Goal: Information Seeking & Learning: Compare options

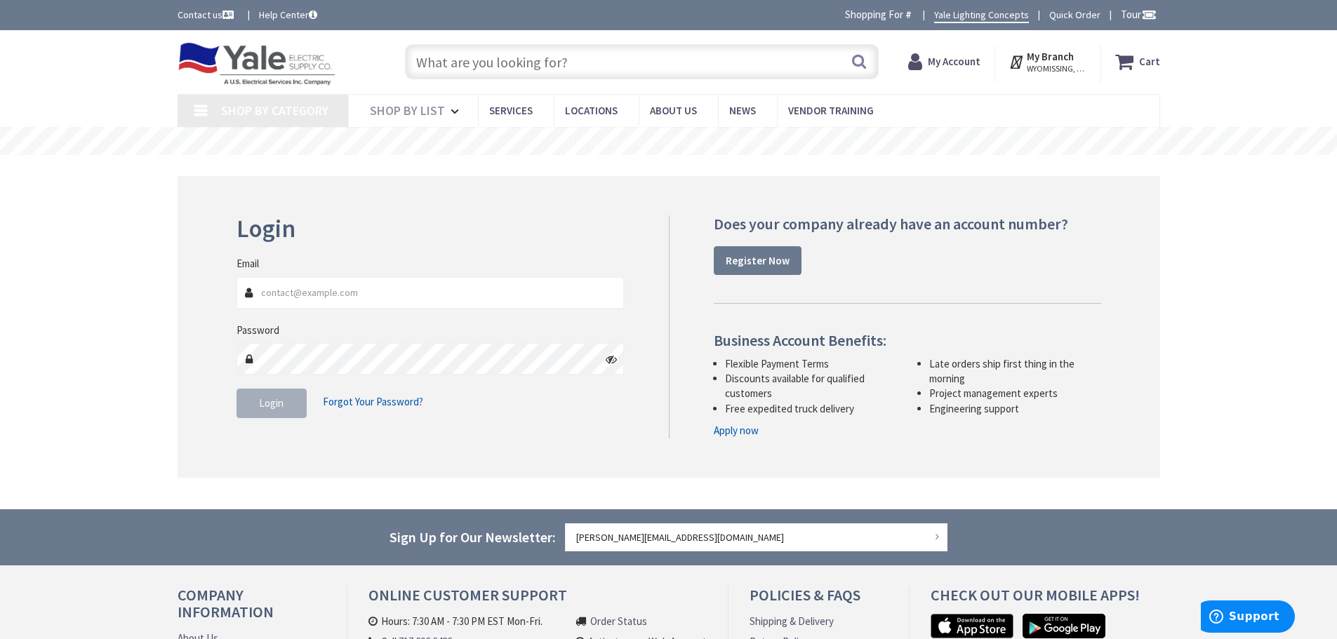
type input "[PERSON_NAME][EMAIL_ADDRESS][DOMAIN_NAME]"
click at [286, 399] on button "Login" at bounding box center [271, 403] width 70 height 29
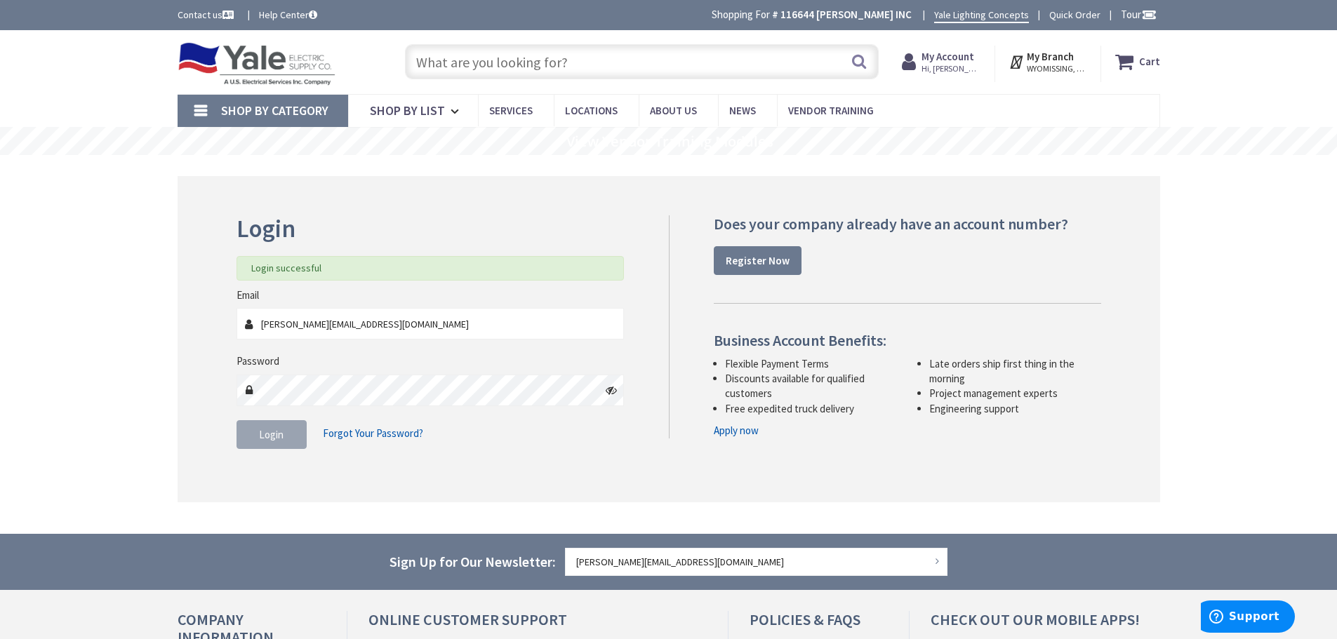
type input "[STREET_ADDRESS]"
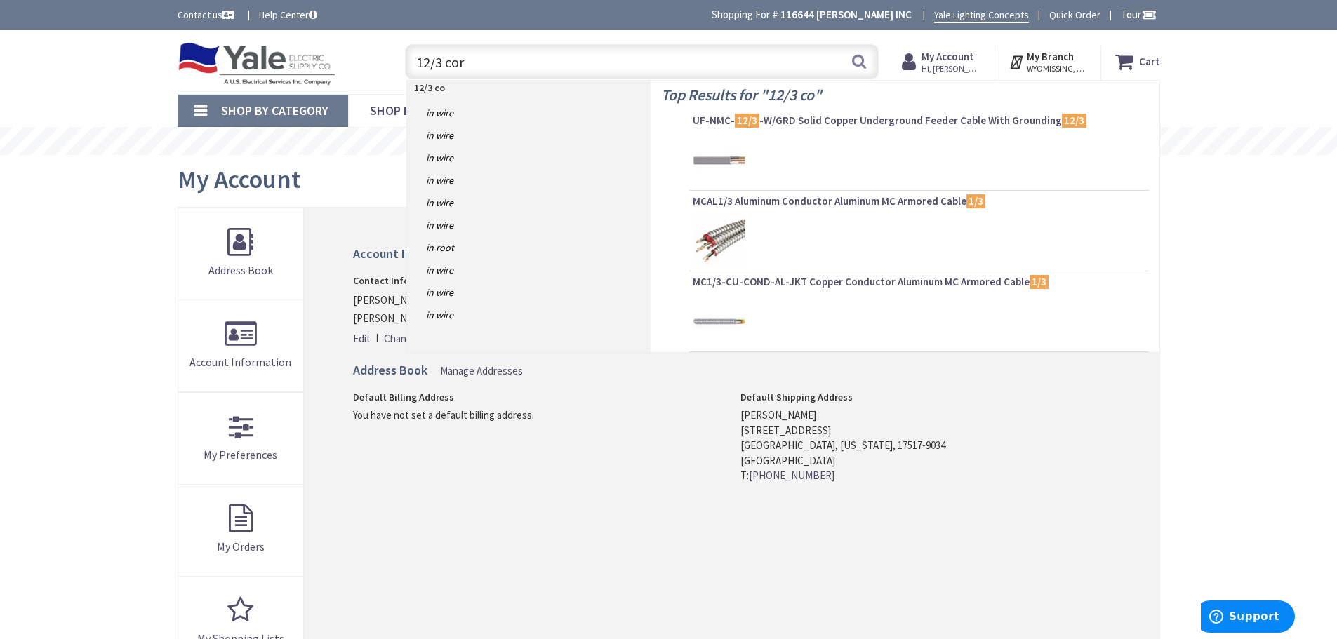
type input "12/3 cord"
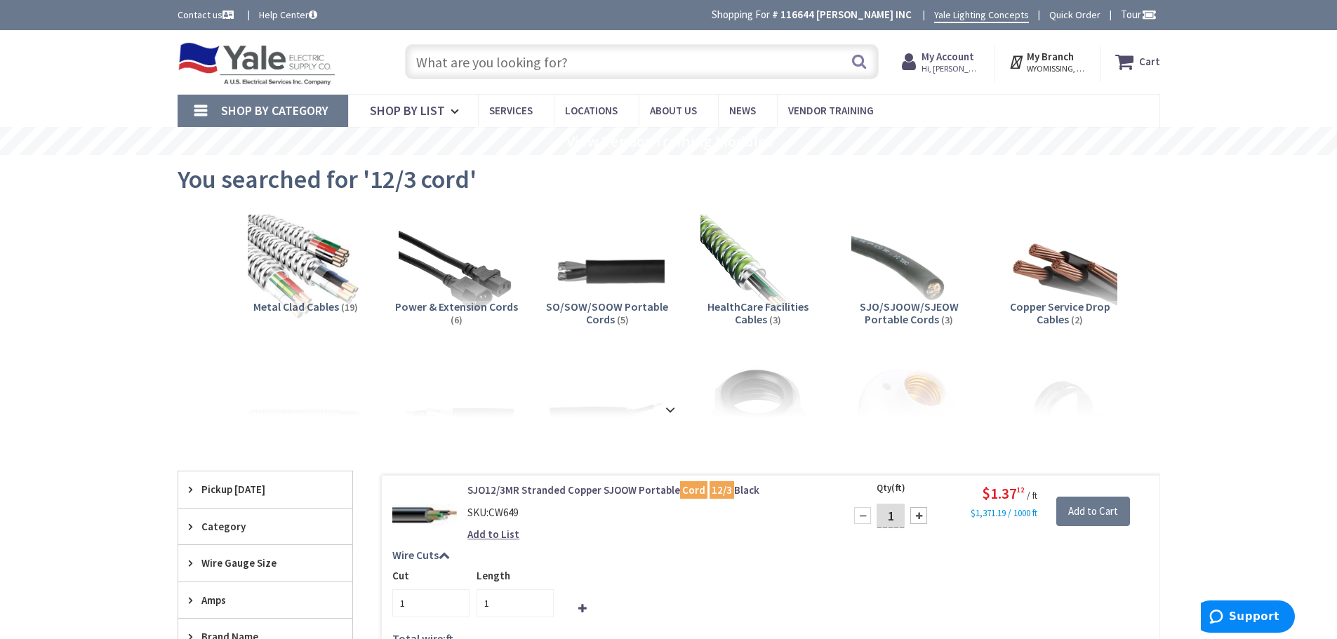
click at [537, 72] on input "text" at bounding box center [642, 61] width 474 height 35
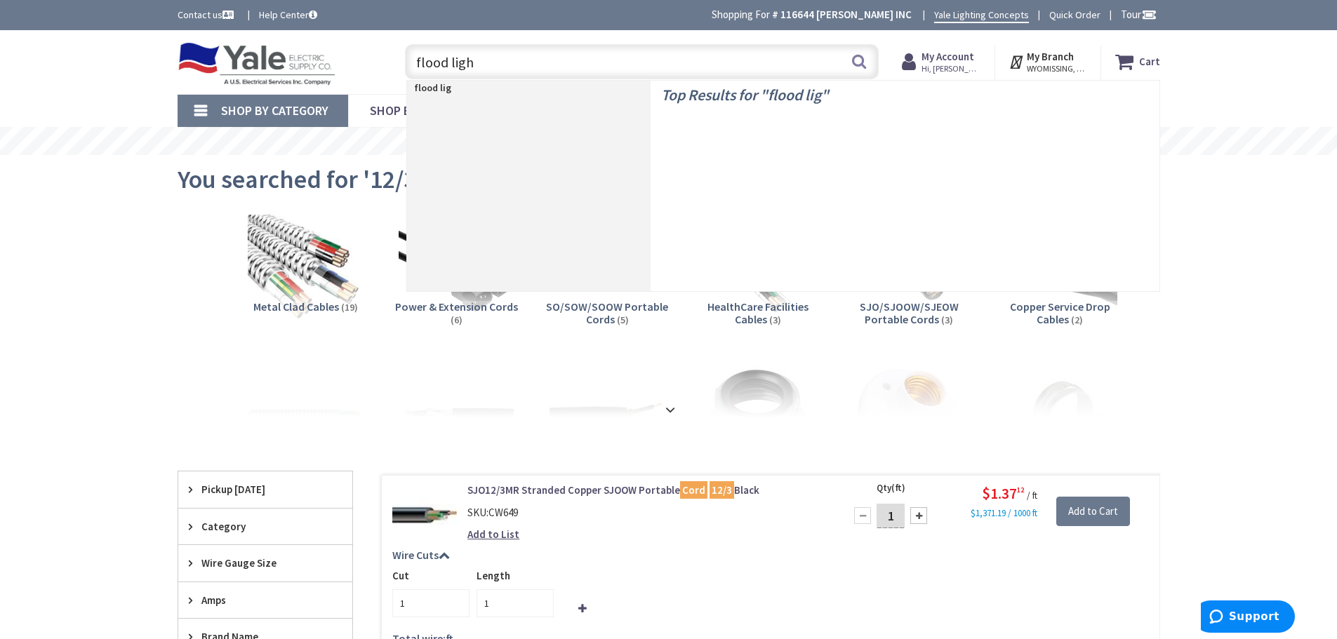
type input "flood light"
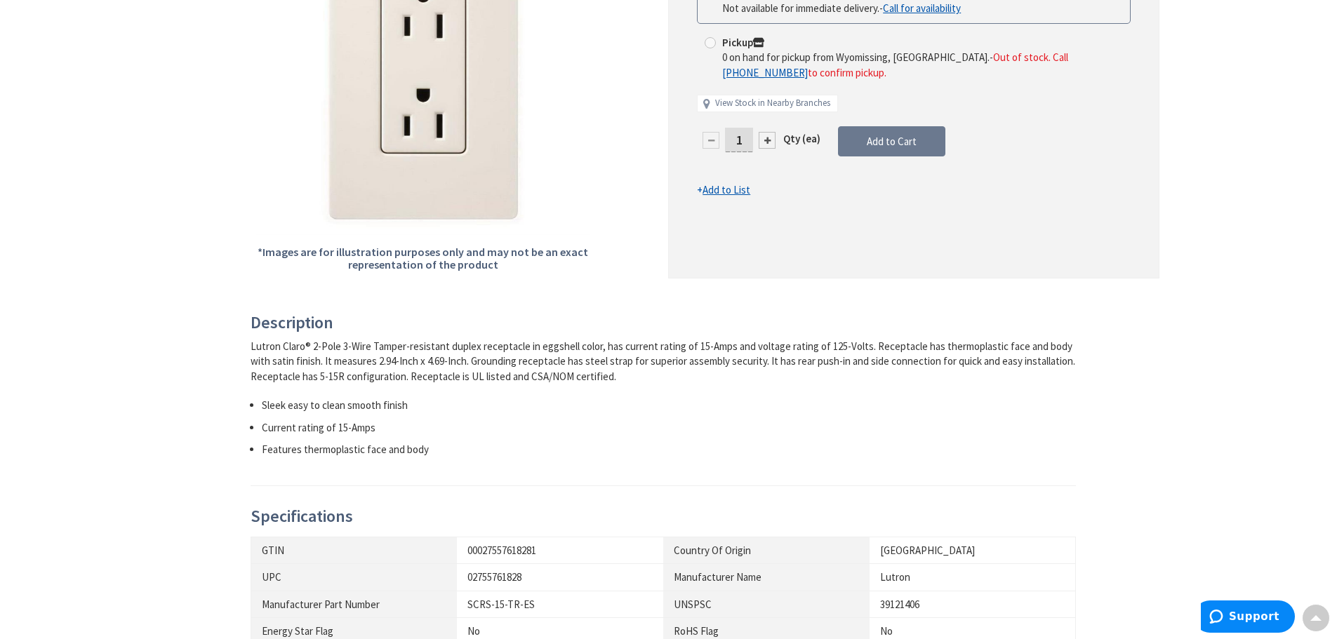
scroll to position [70, 0]
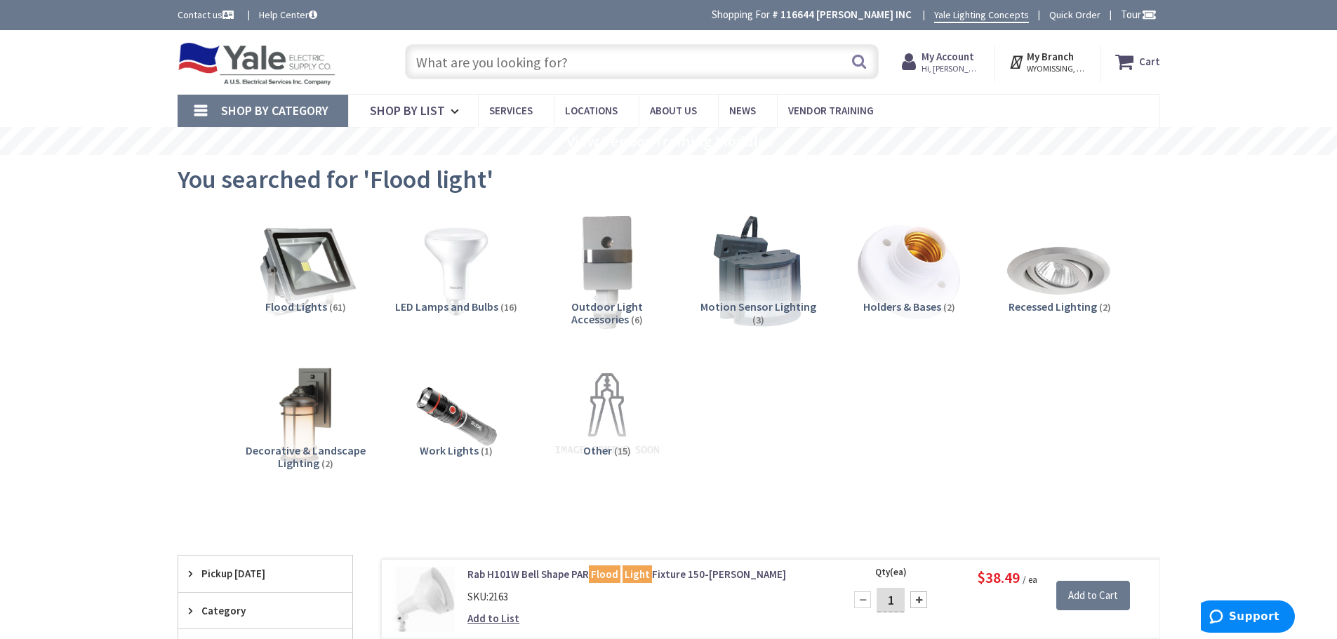
click at [298, 304] on span "Flood Lights" at bounding box center [296, 307] width 62 height 14
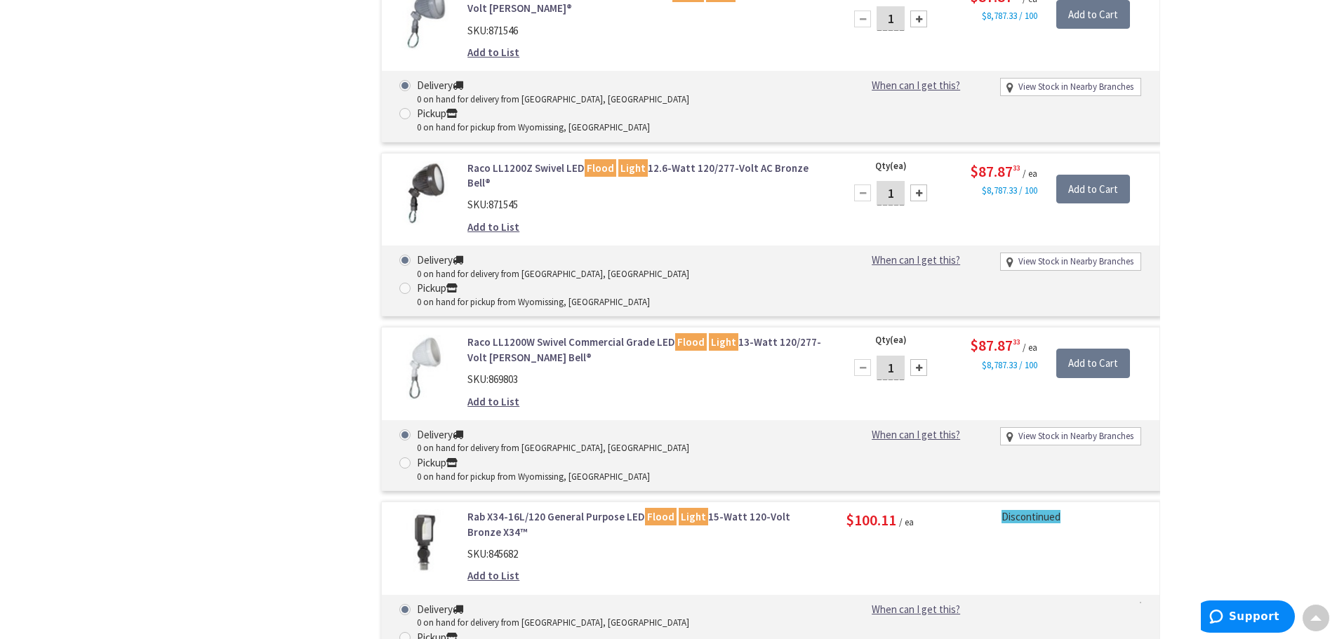
scroll to position [4670, 0]
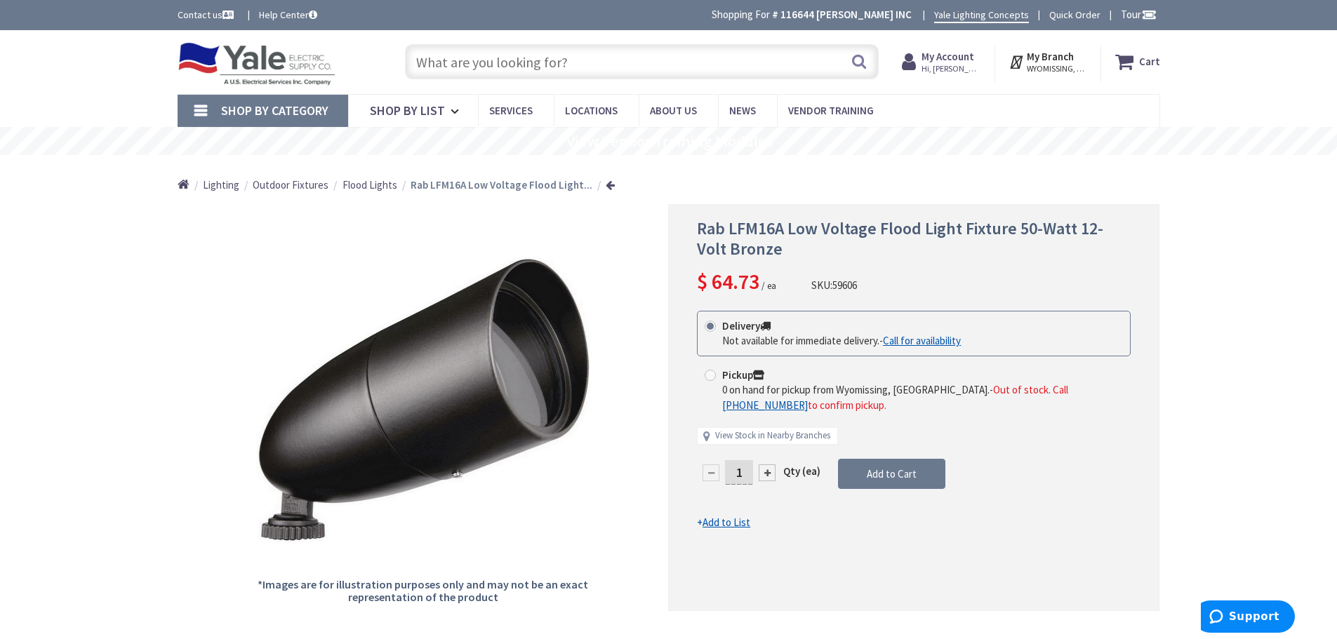
click at [606, 189] on link at bounding box center [610, 185] width 9 height 11
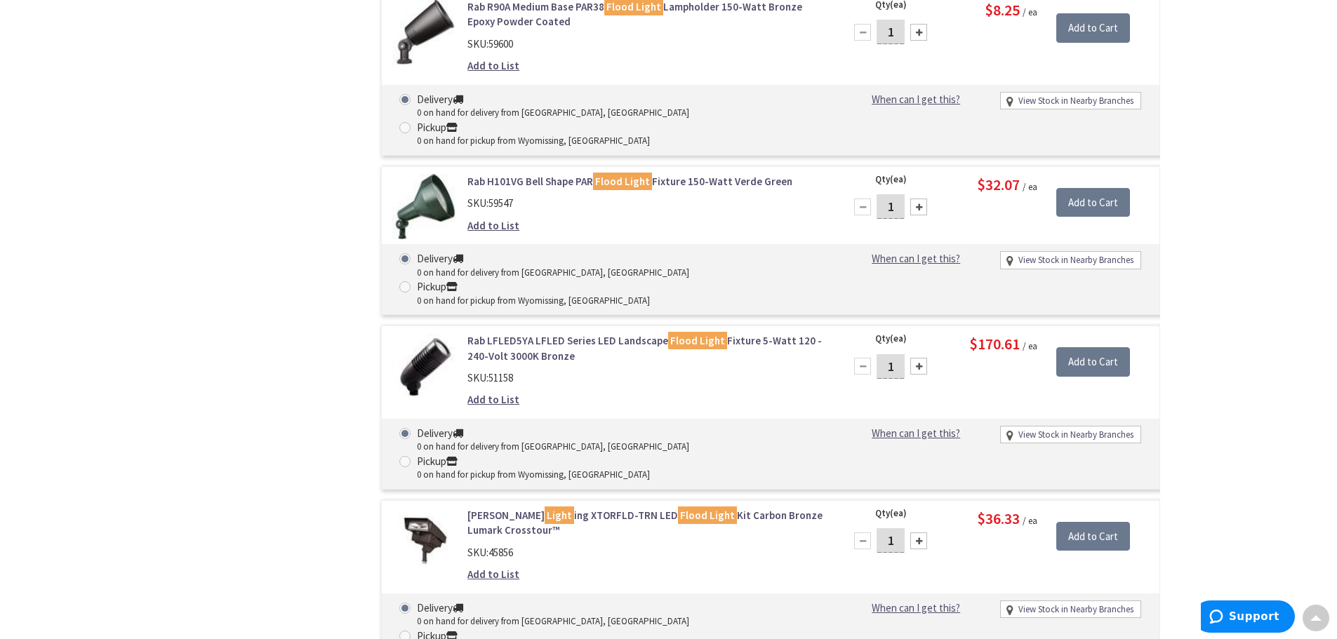
scroll to position [9224, 0]
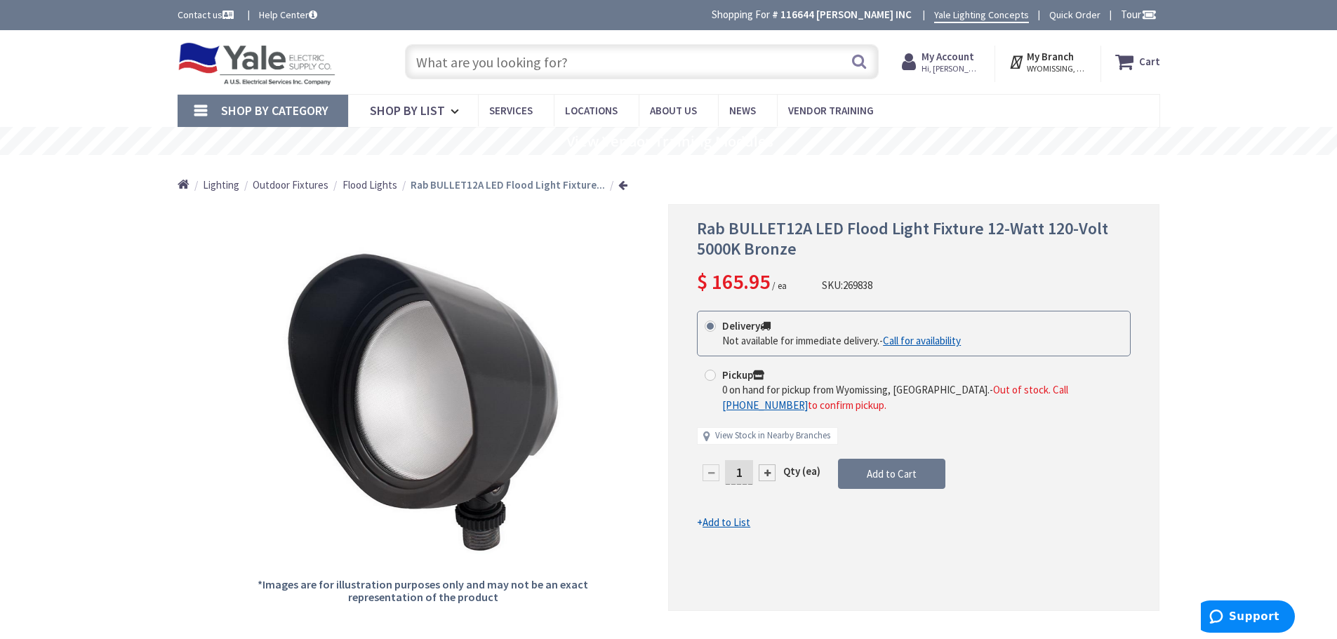
click at [607, 185] on ul "Home Lighting Outdoor Fixtures Flood Lights Rab BULLET12A LED Flood Light Fixtu…" at bounding box center [403, 180] width 451 height 50
click at [618, 185] on link at bounding box center [622, 185] width 9 height 11
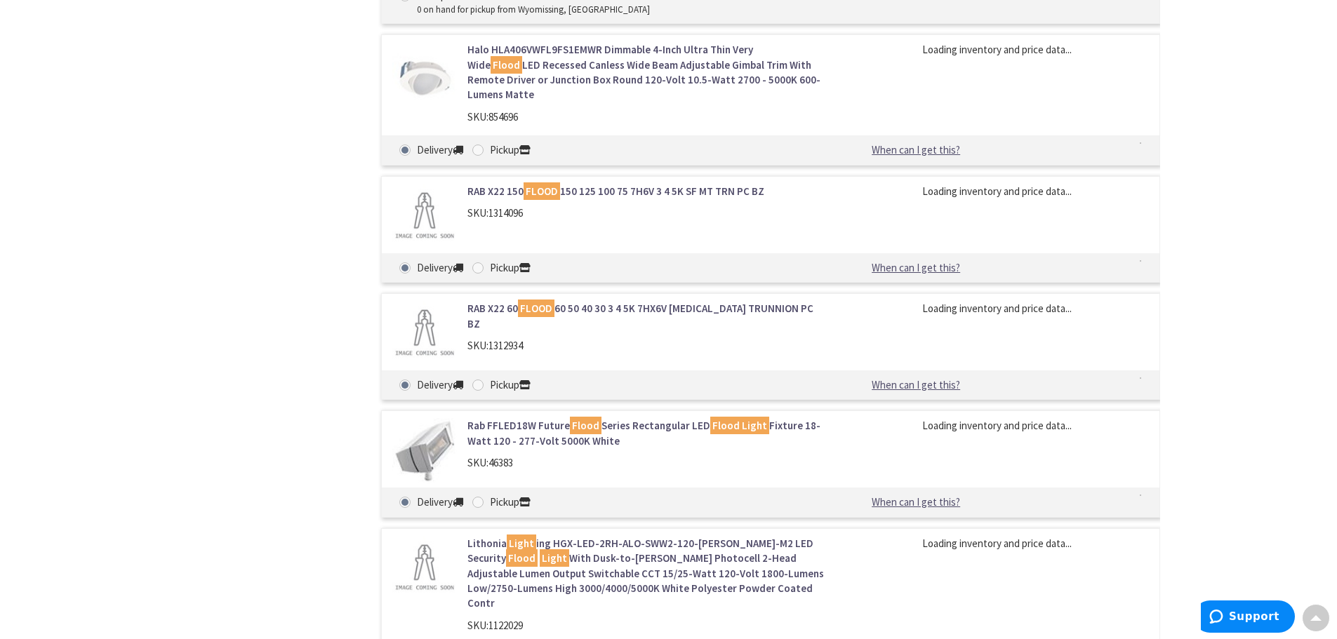
scroll to position [6408, 0]
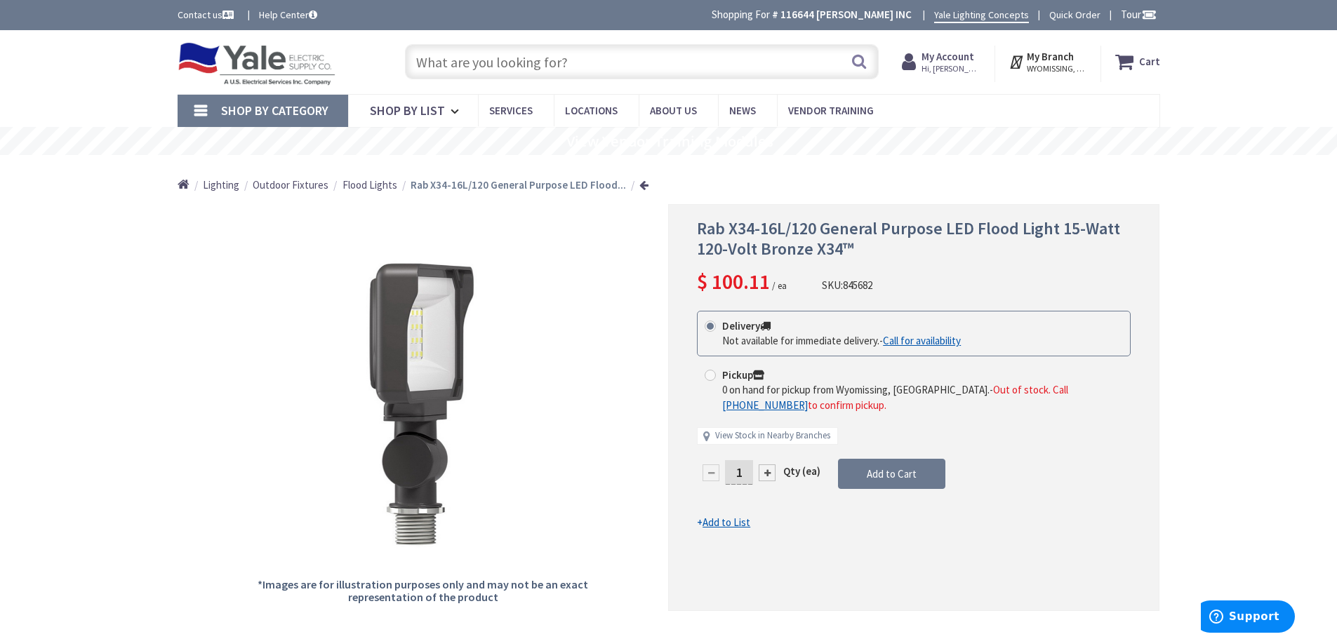
click at [639, 182] on link at bounding box center [643, 185] width 9 height 11
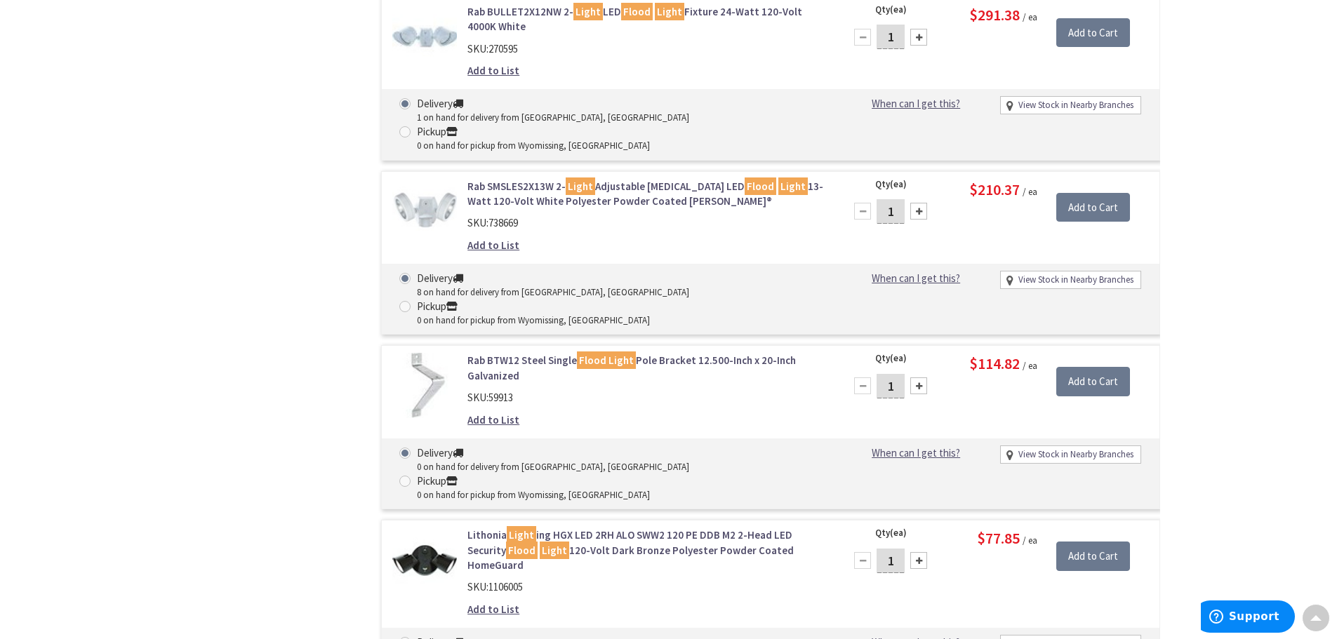
scroll to position [3740, 0]
